Goal: Information Seeking & Learning: Learn about a topic

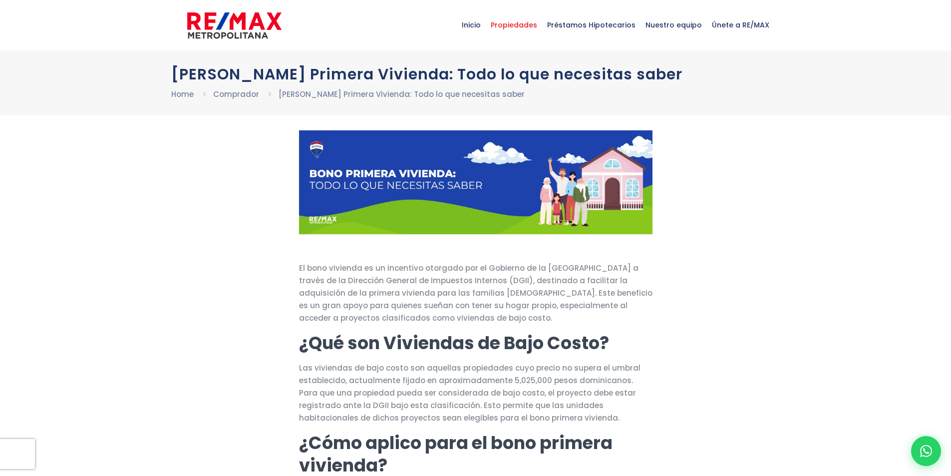
click at [542, 27] on span "Propiedades" at bounding box center [514, 25] width 56 height 30
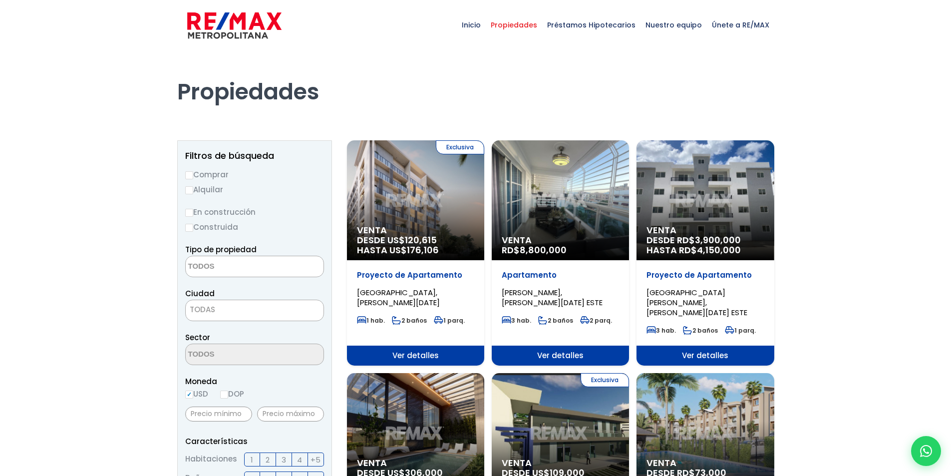
select select
click at [193, 212] on input "En construcción" at bounding box center [189, 213] width 8 height 8
radio input "true"
click at [231, 263] on textarea "Search" at bounding box center [234, 266] width 97 height 21
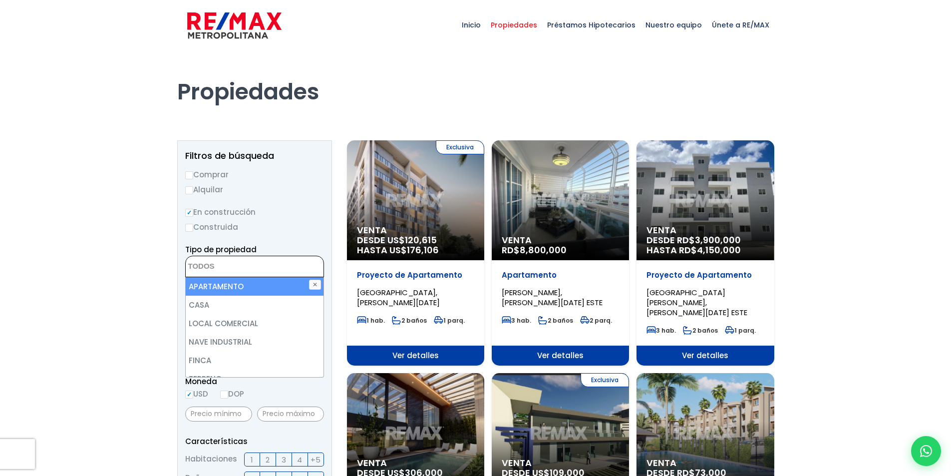
click at [237, 285] on li "APARTAMENTO" at bounding box center [255, 286] width 138 height 18
select select "apartment"
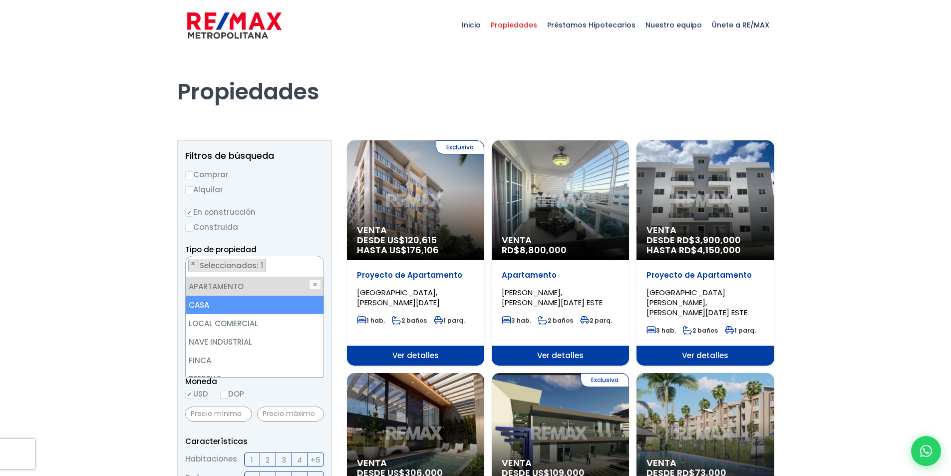
click at [244, 301] on li "CASA" at bounding box center [255, 304] width 138 height 18
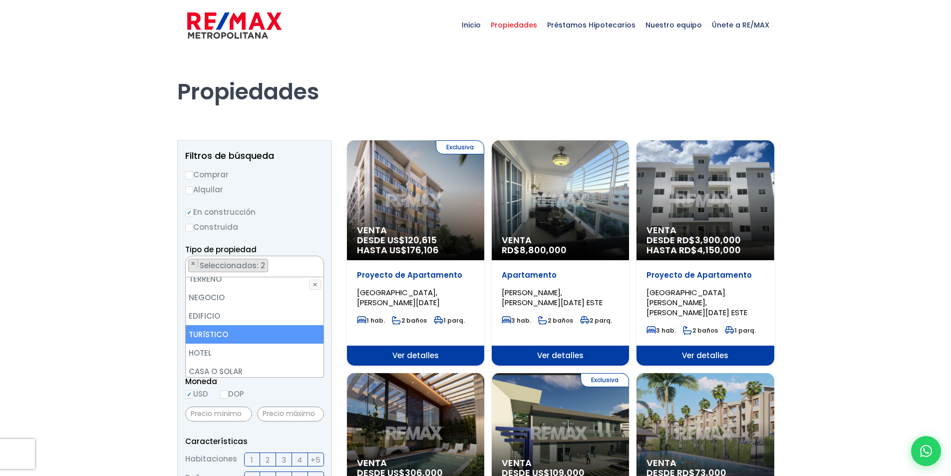
scroll to position [150, 0]
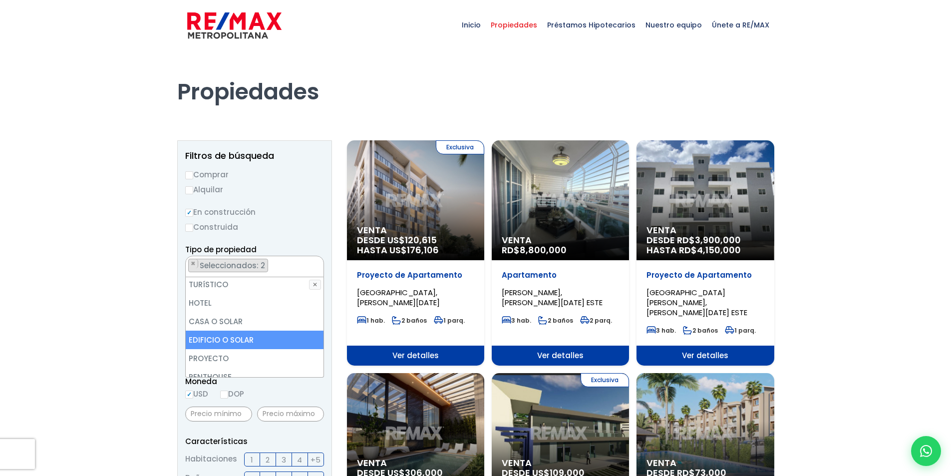
drag, startPoint x: 159, startPoint y: 328, endPoint x: 160, endPoint y: 322, distance: 6.5
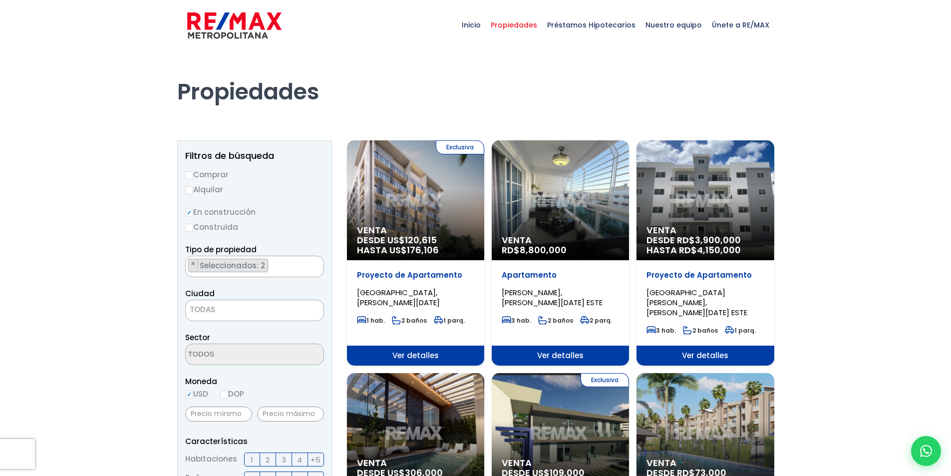
click at [216, 308] on span "TODAS" at bounding box center [255, 309] width 138 height 14
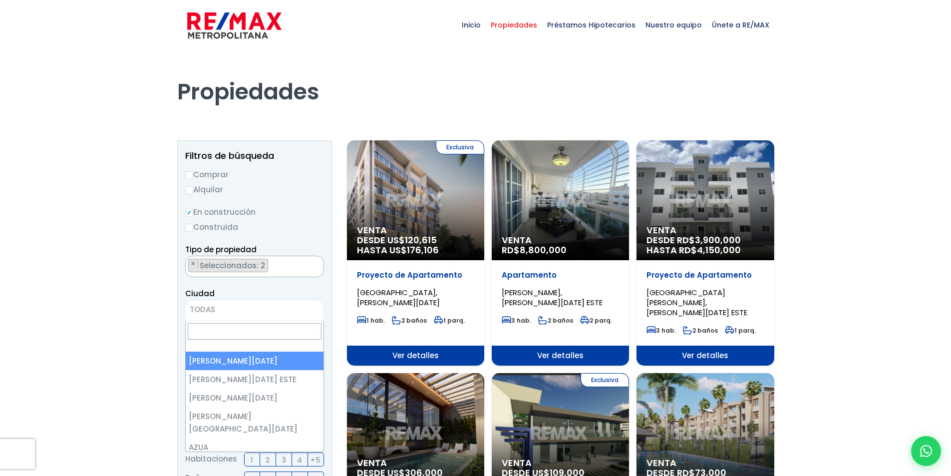
select select "1"
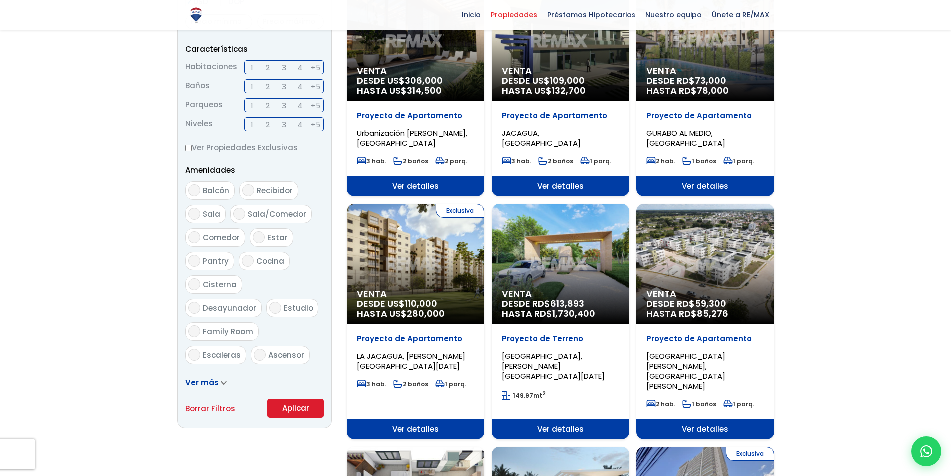
scroll to position [449, 0]
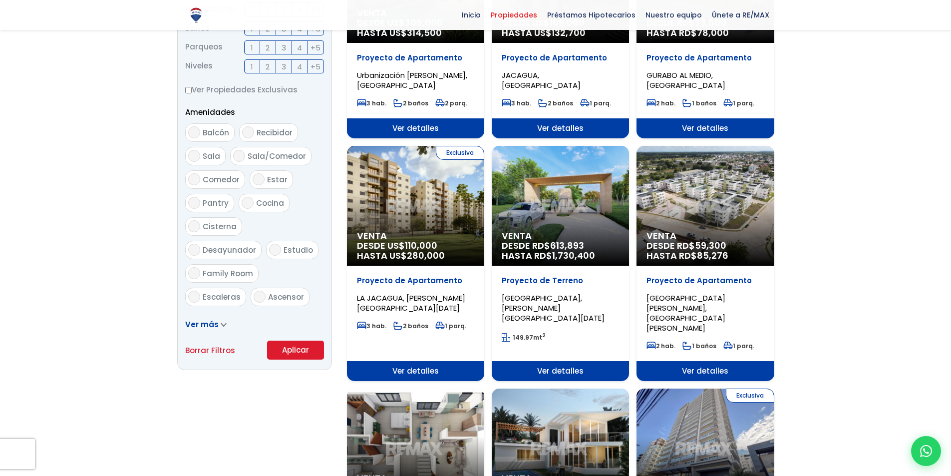
click at [289, 347] on button "Aplicar" at bounding box center [295, 349] width 57 height 19
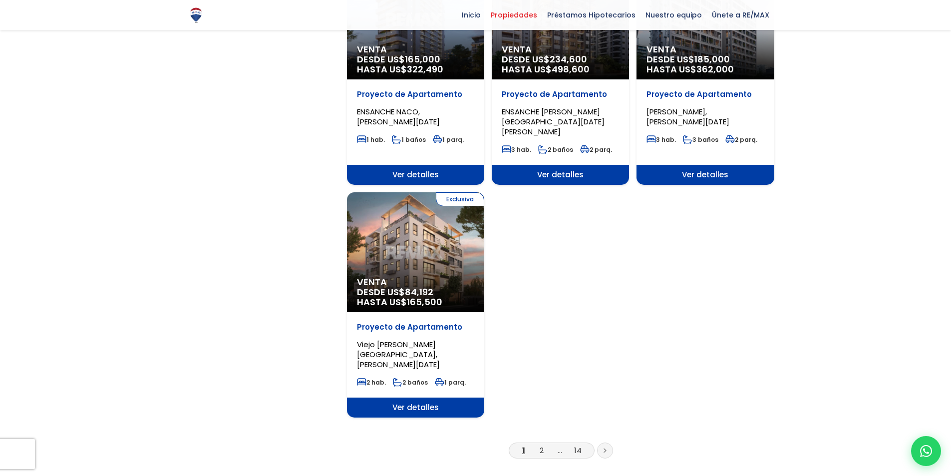
scroll to position [1148, 0]
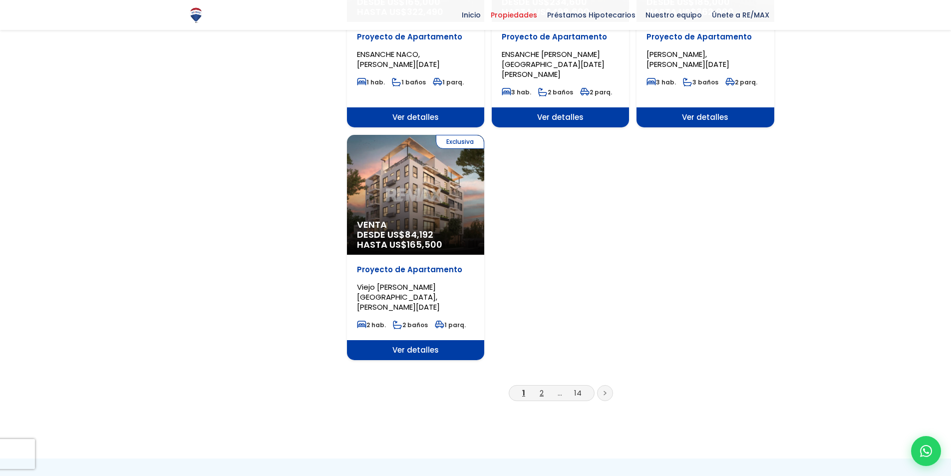
click at [542, 387] on link "2" at bounding box center [541, 392] width 4 height 10
